Goal: Download file/media

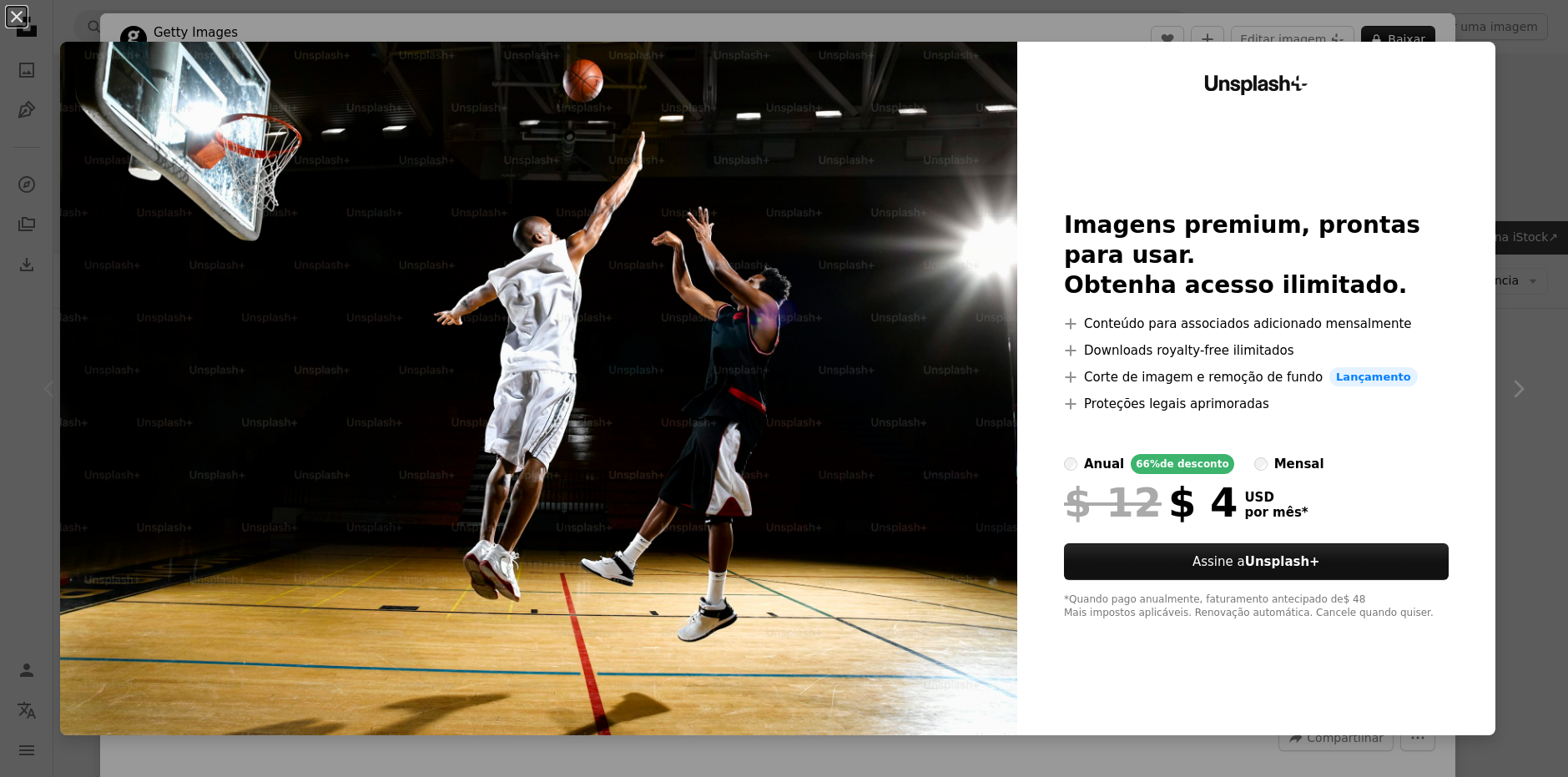
scroll to position [83, 0]
drag, startPoint x: 98, startPoint y: 24, endPoint x: 39, endPoint y: 26, distance: 59.0
click at [97, 24] on div "An X shape Unsplash+ Imagens premium, prontas para usar. Obtenha acesso ilimita…" at bounding box center [784, 388] width 1568 height 777
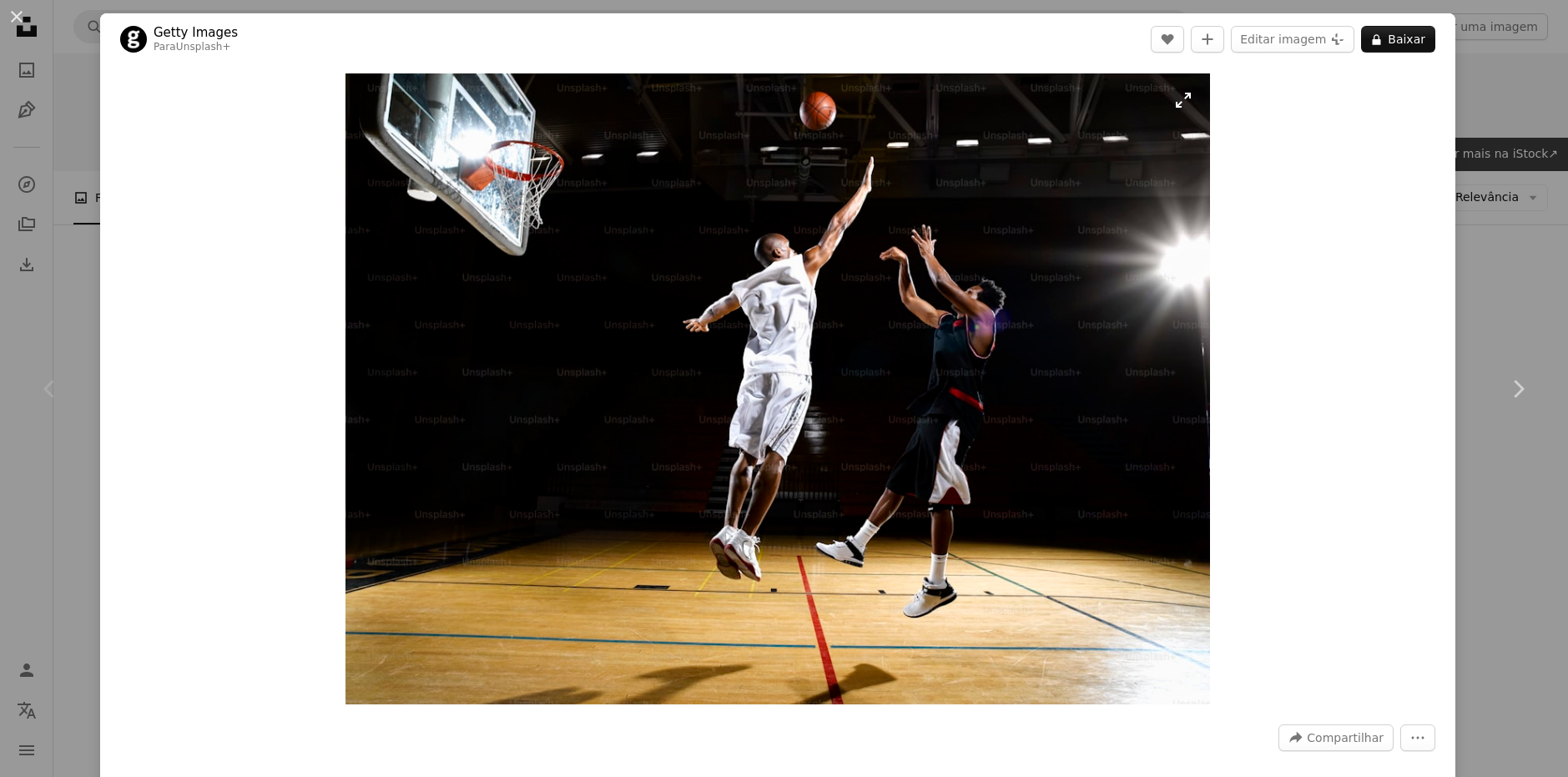
click at [1024, 209] on img "Ampliar esta imagem" at bounding box center [778, 388] width 865 height 631
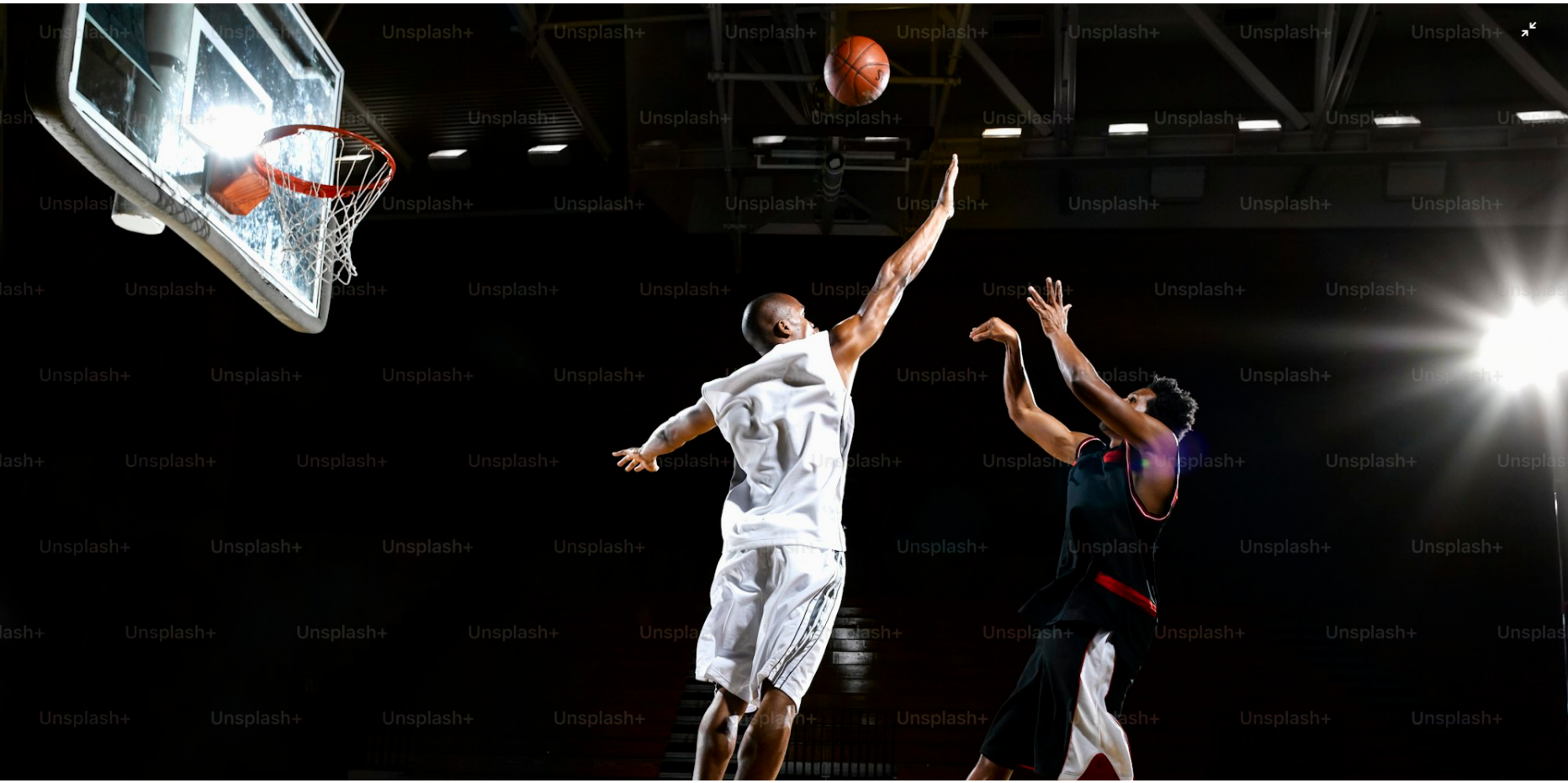
scroll to position [181, 0]
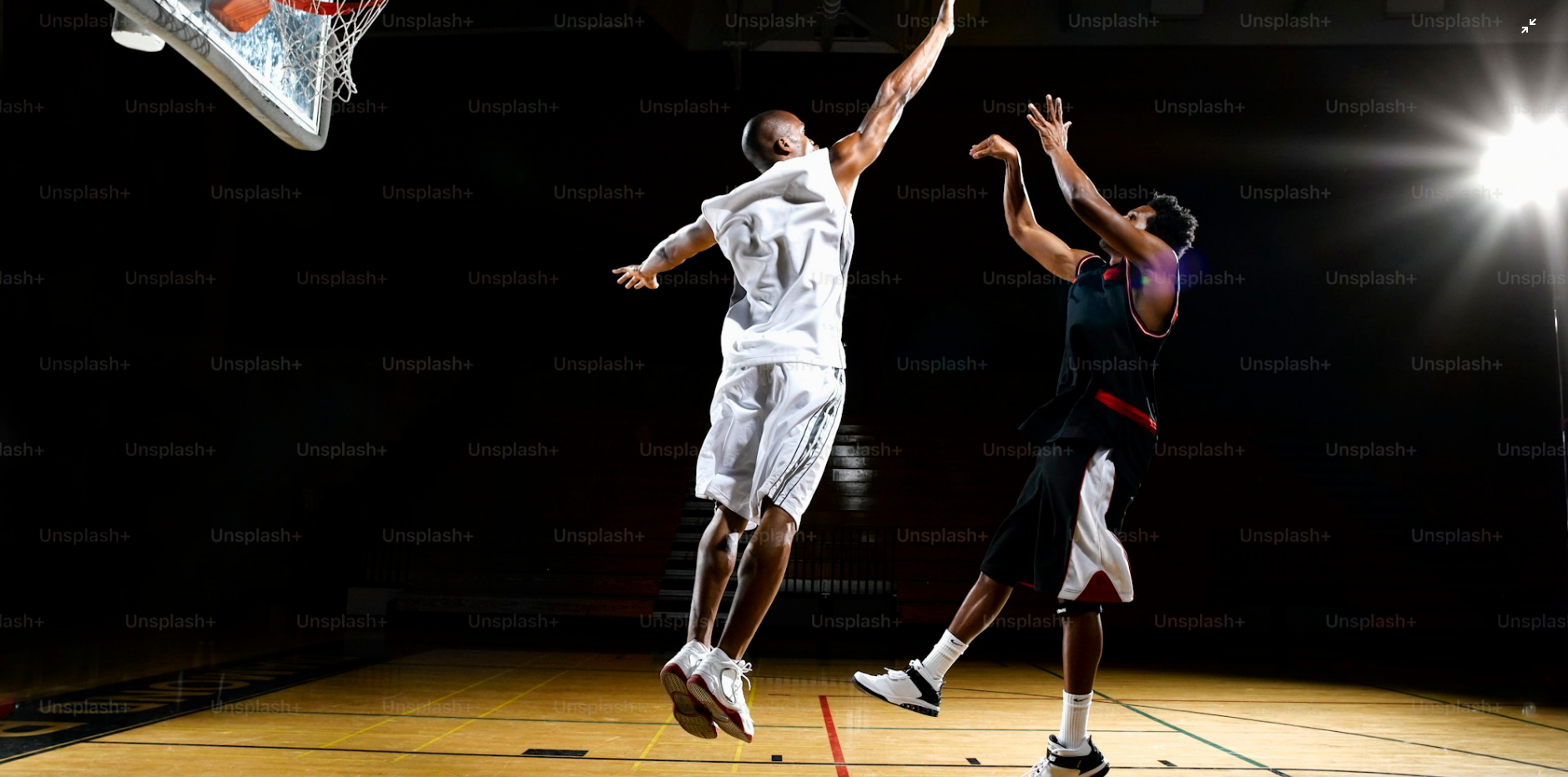
click at [1138, 175] on img "Diminuir esta imagem" at bounding box center [784, 393] width 1570 height 1146
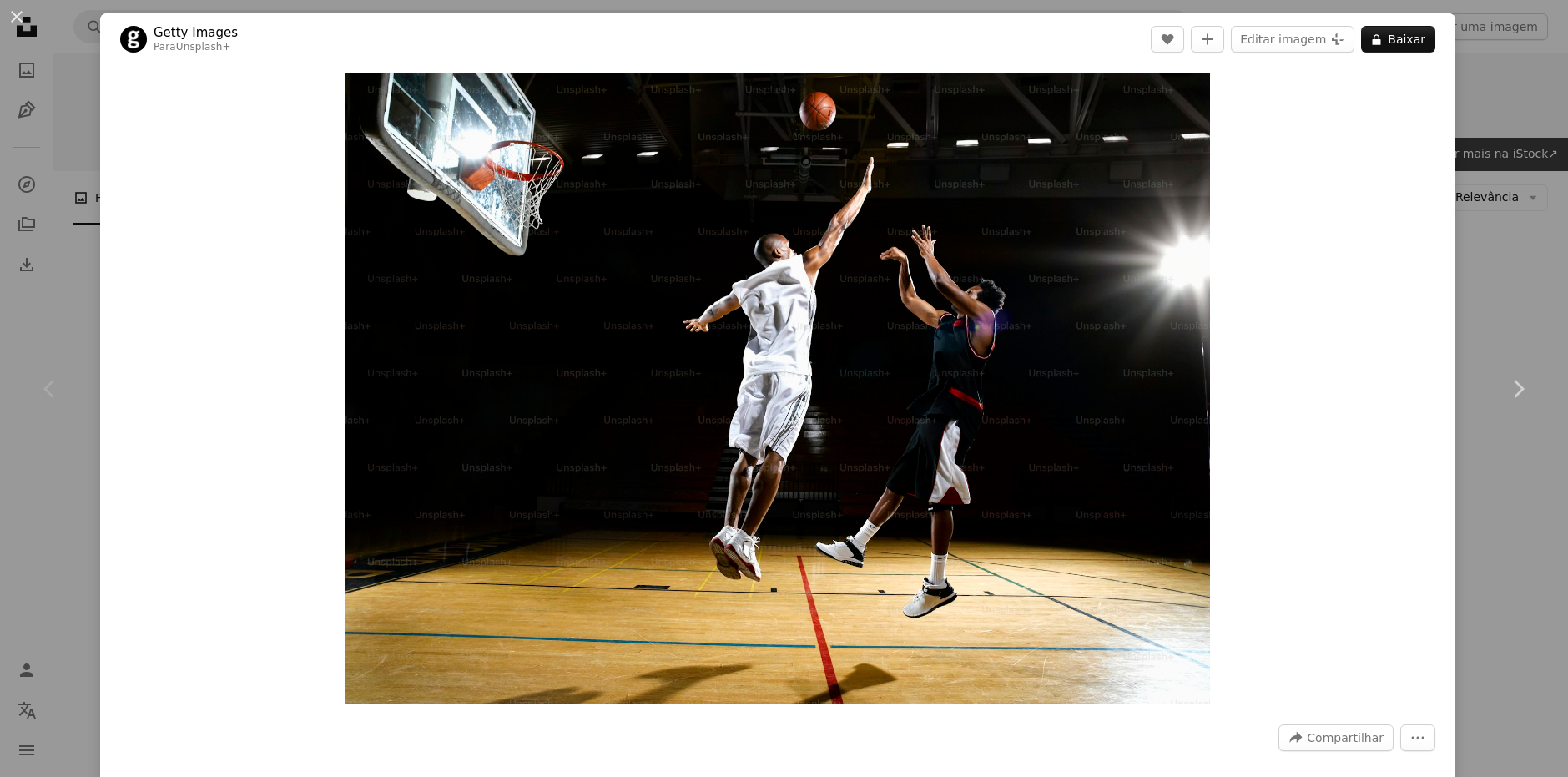
drag, startPoint x: 636, startPoint y: 224, endPoint x: 123, endPoint y: 84, distance: 531.8
click at [162, 94] on div "Zoom in" at bounding box center [778, 388] width 1355 height 648
click at [18, 16] on button "An X shape" at bounding box center [16, 16] width 20 height 20
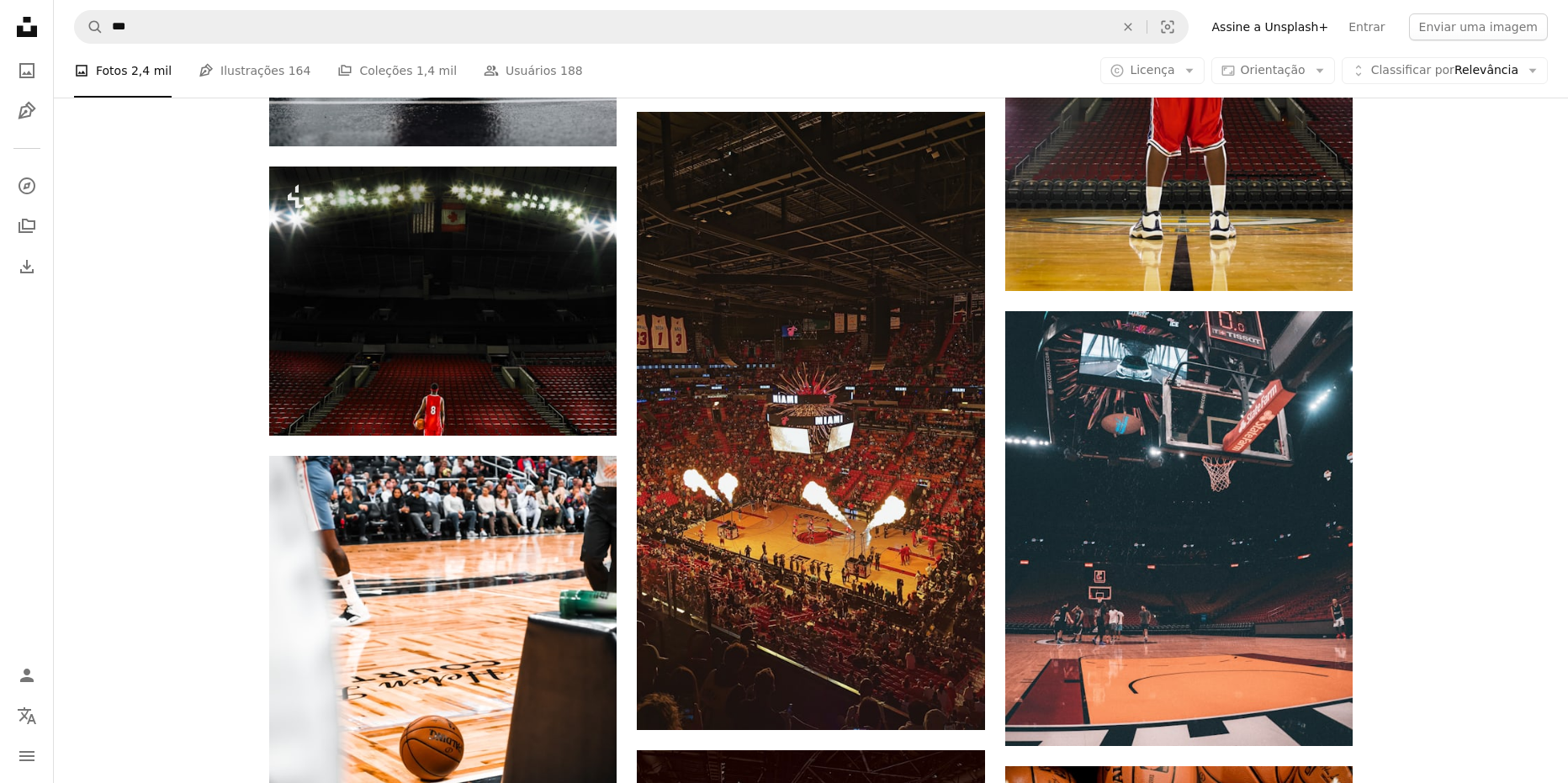
scroll to position [1430, 0]
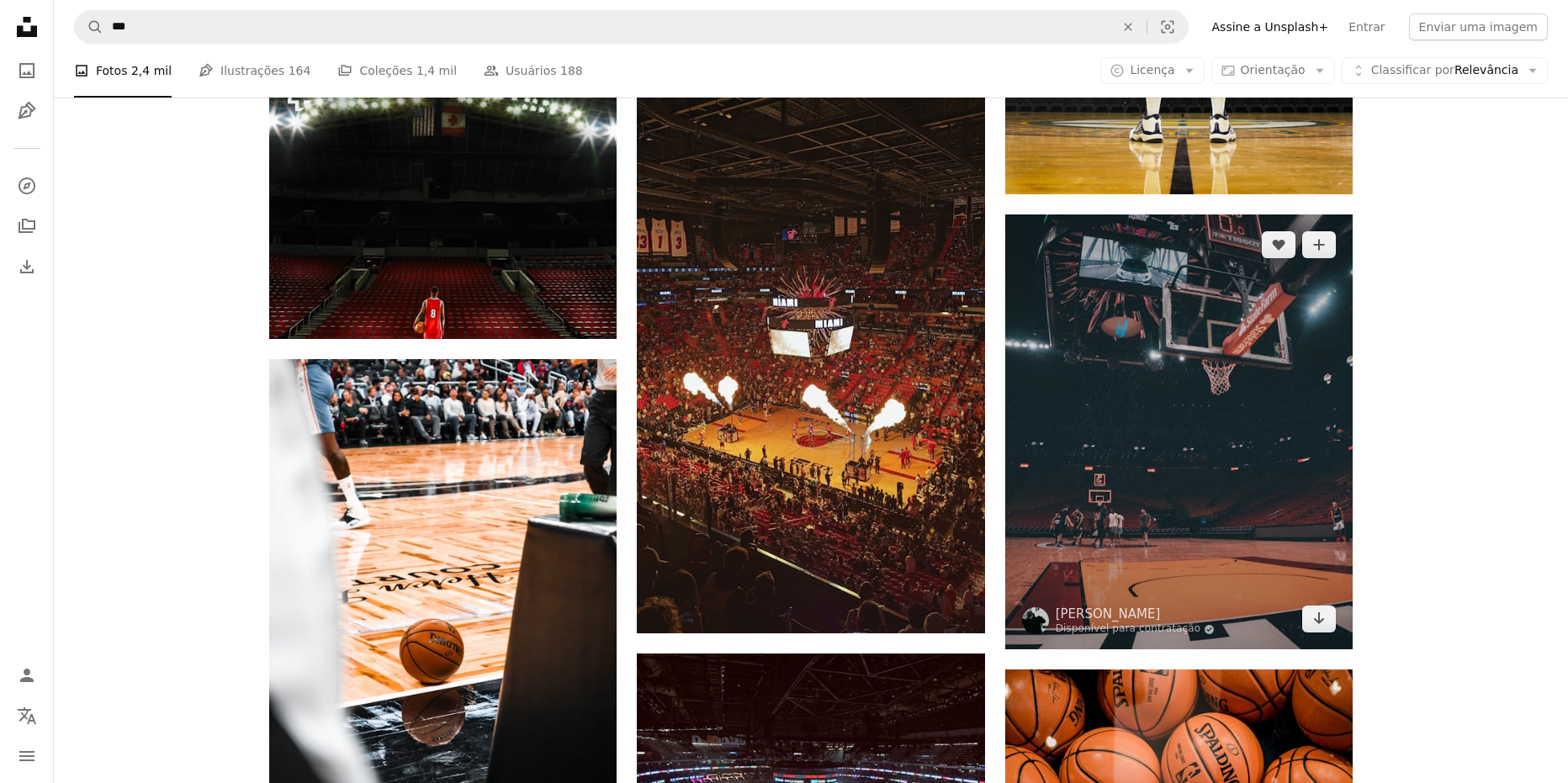
click at [1224, 379] on img at bounding box center [1179, 432] width 348 height 435
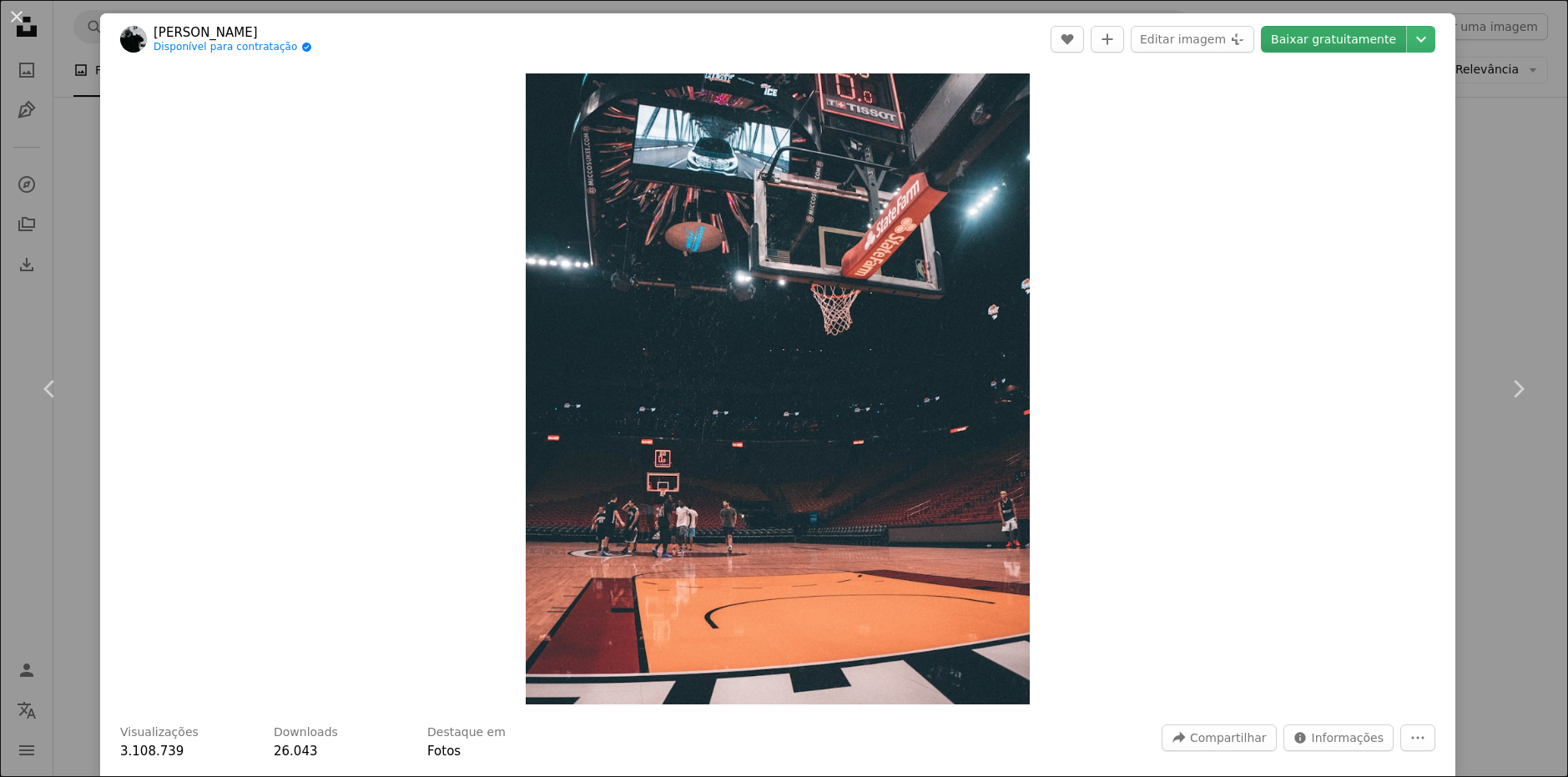
click at [1343, 31] on link "Baixar gratuitamente" at bounding box center [1334, 39] width 145 height 26
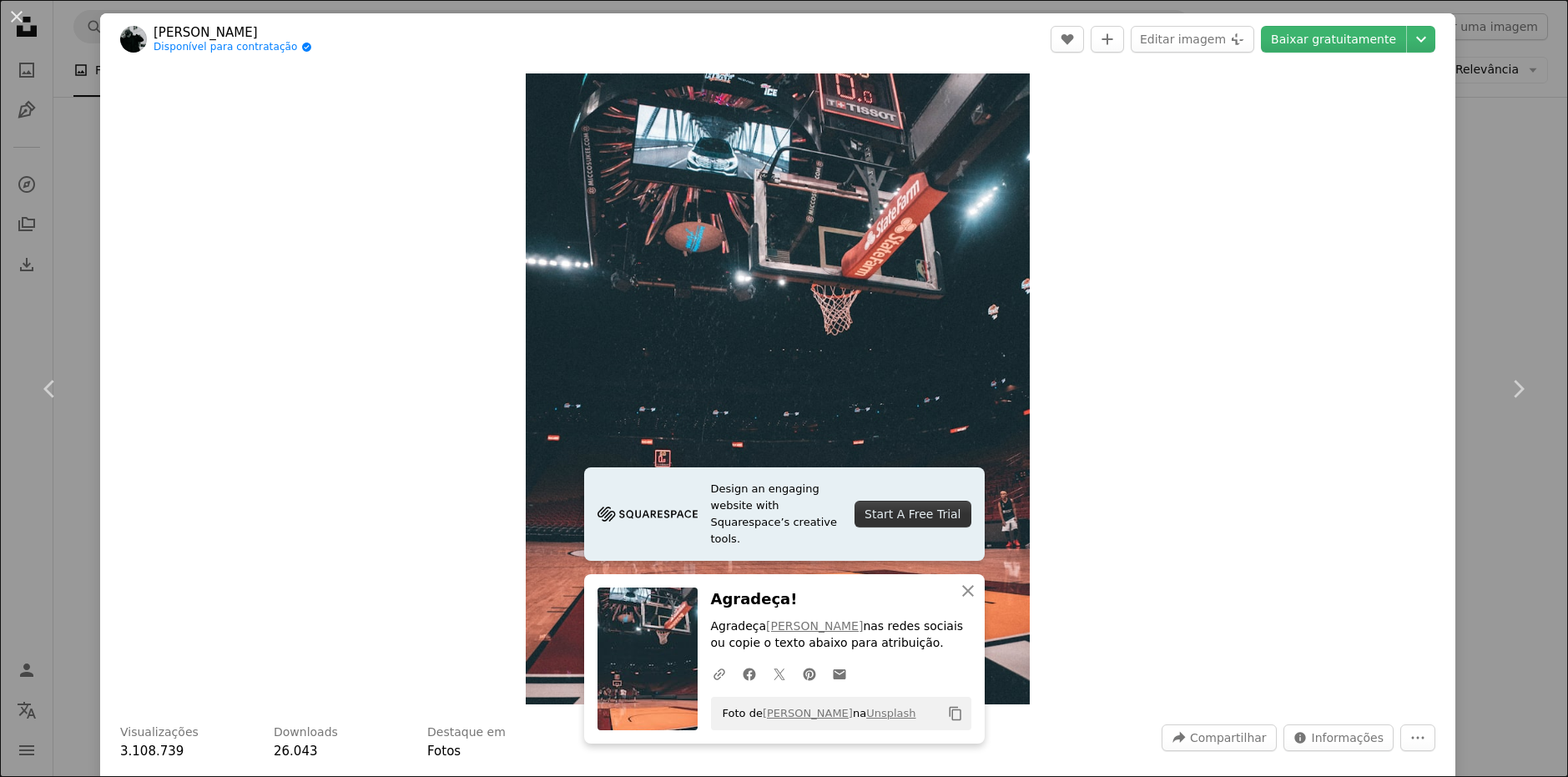
click at [1502, 122] on div "An X shape Chevron left Chevron right Design an engaging website with Squarespa…" at bounding box center [784, 388] width 1568 height 777
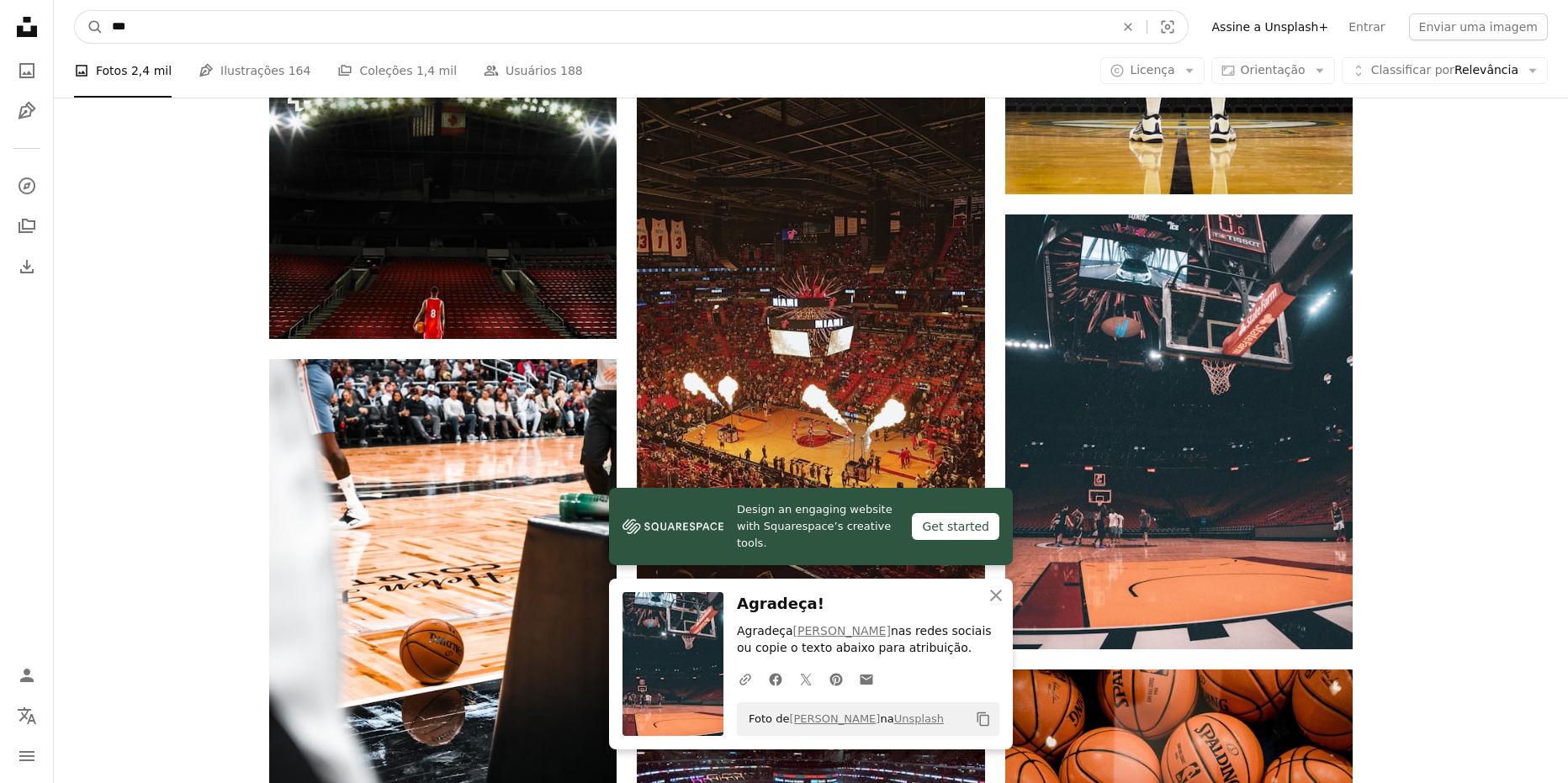
drag, startPoint x: 384, startPoint y: 24, endPoint x: 361, endPoint y: 27, distance: 23.2
click at [362, 27] on input "***" at bounding box center [606, 26] width 1007 height 32
type input "*********"
click at [75, 11] on button "A magnifying glass" at bounding box center [89, 26] width 28 height 32
